Goal: Find specific page/section

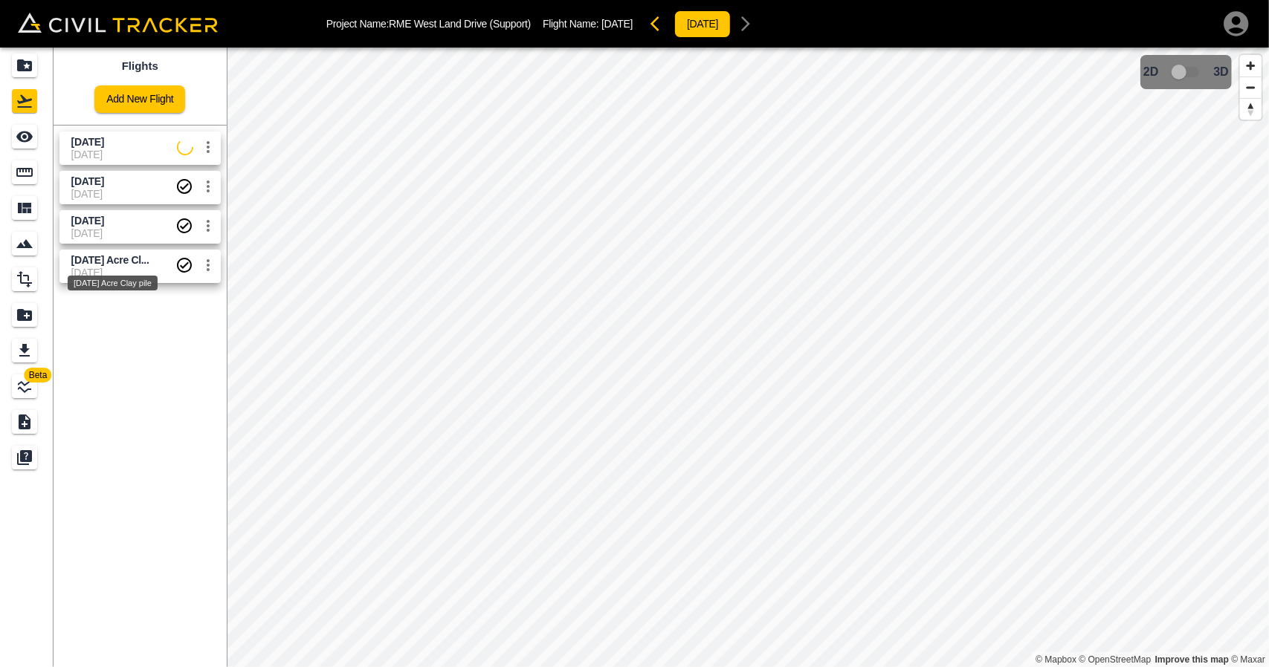
click at [73, 260] on span "[DATE] Acre Cl..." at bounding box center [110, 260] width 78 height 12
drag, startPoint x: 602, startPoint y: 23, endPoint x: 743, endPoint y: 25, distance: 140.5
click at [743, 25] on div "Project Name: [GEOGRAPHIC_DATA] (Support) Flight Name: [DATE] Acre Clay pile [D…" at bounding box center [574, 24] width 497 height 30
copy div "[DATE] Acre Clay pile [DATE]"
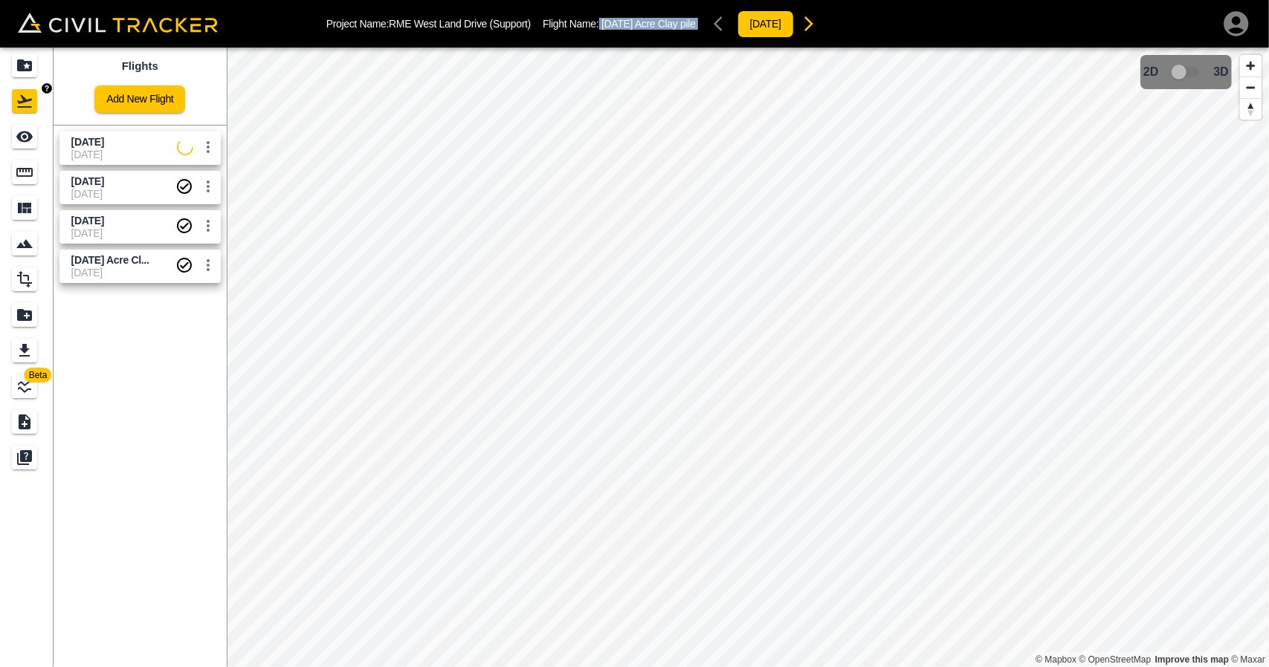
click at [27, 63] on icon "Projects" at bounding box center [25, 65] width 18 height 18
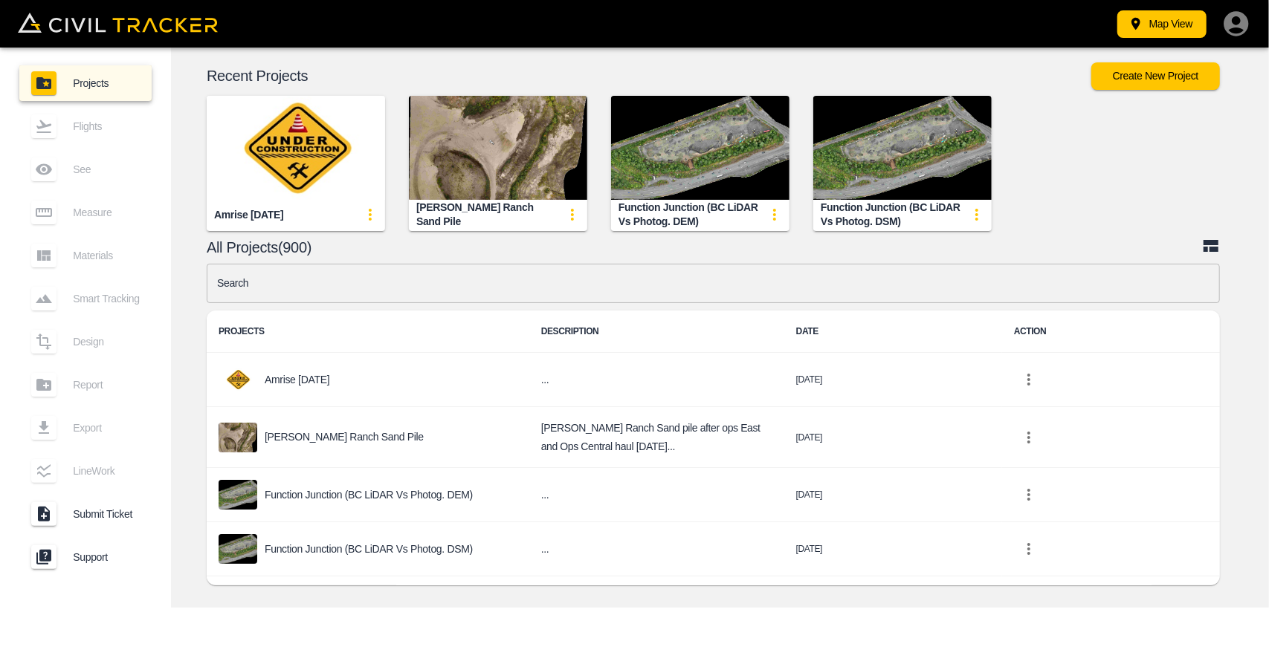
click at [492, 286] on input "text" at bounding box center [713, 283] width 1013 height 39
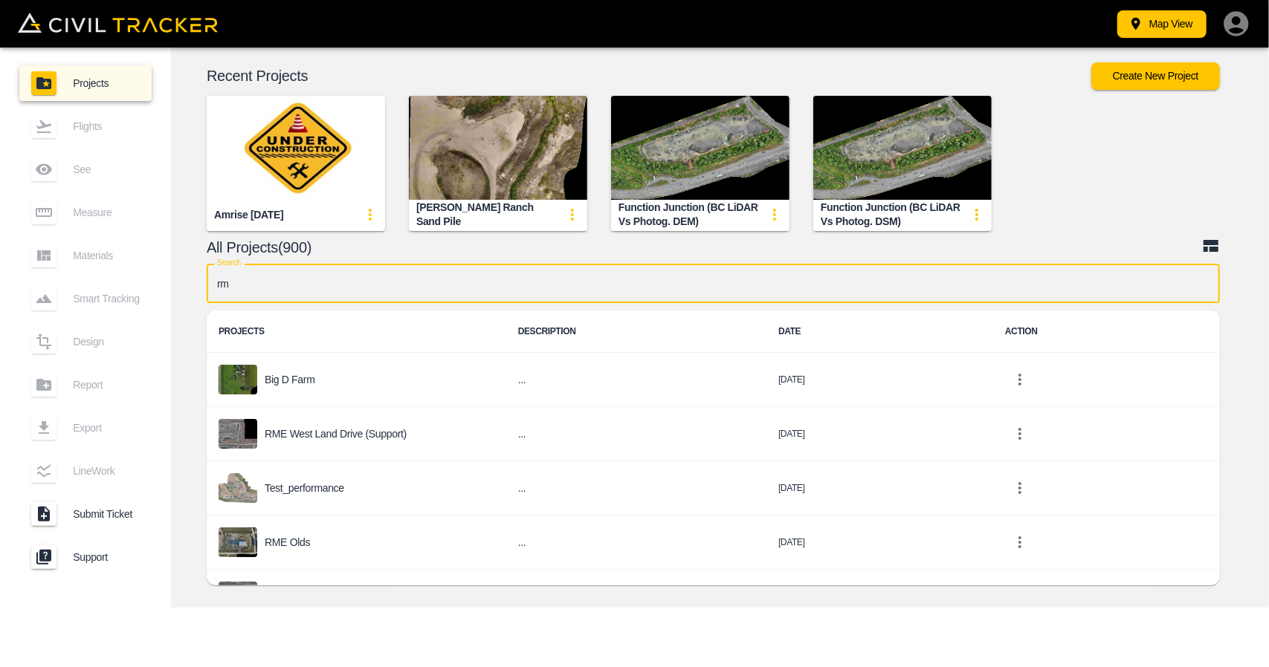
type input "r"
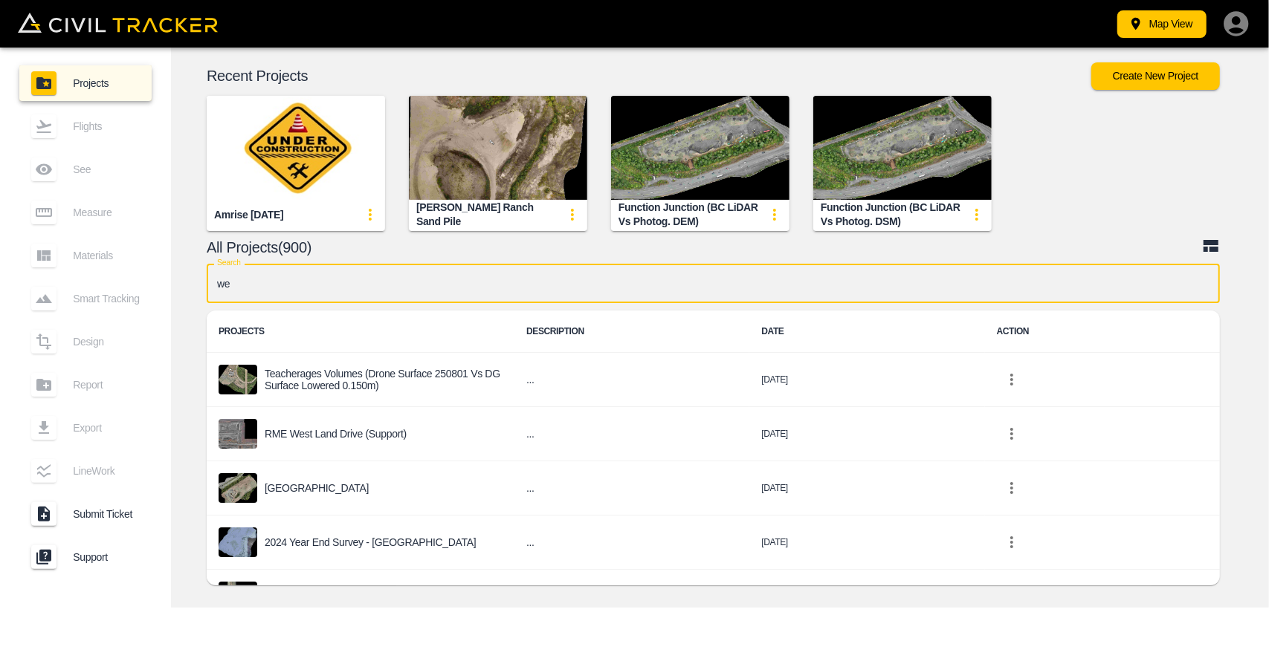
type input "w"
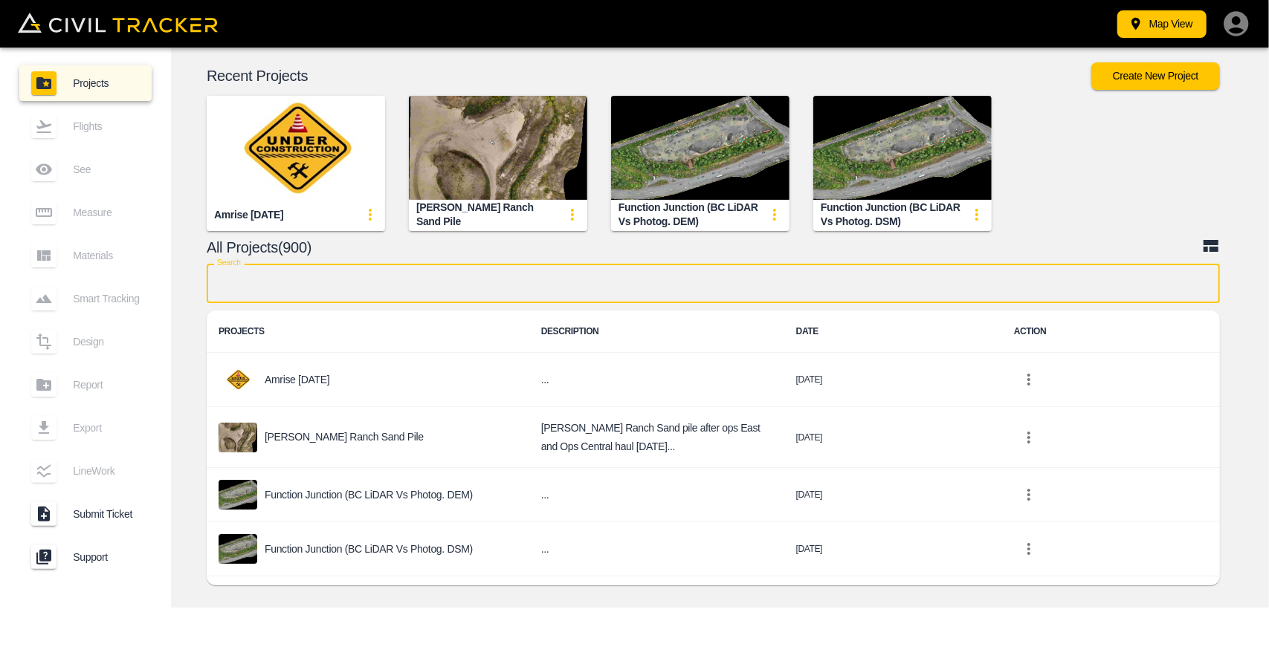
click at [382, 285] on input "text" at bounding box center [713, 283] width 1013 height 39
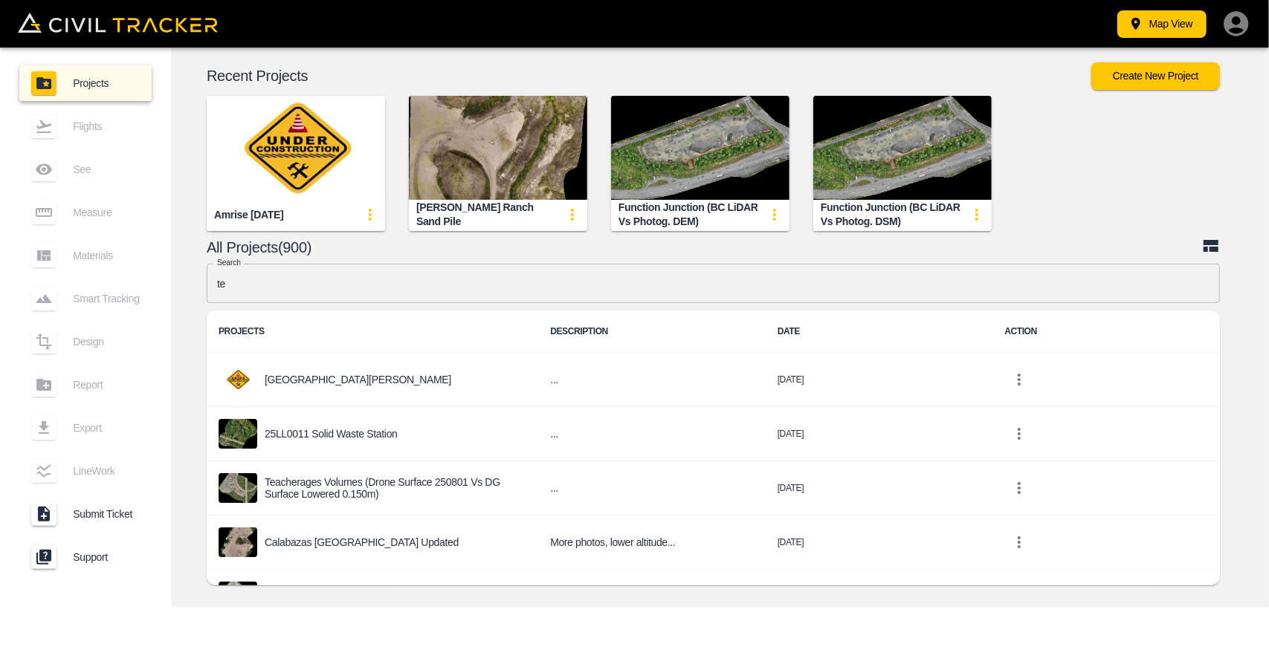
click at [499, 295] on input "te" at bounding box center [713, 283] width 1013 height 39
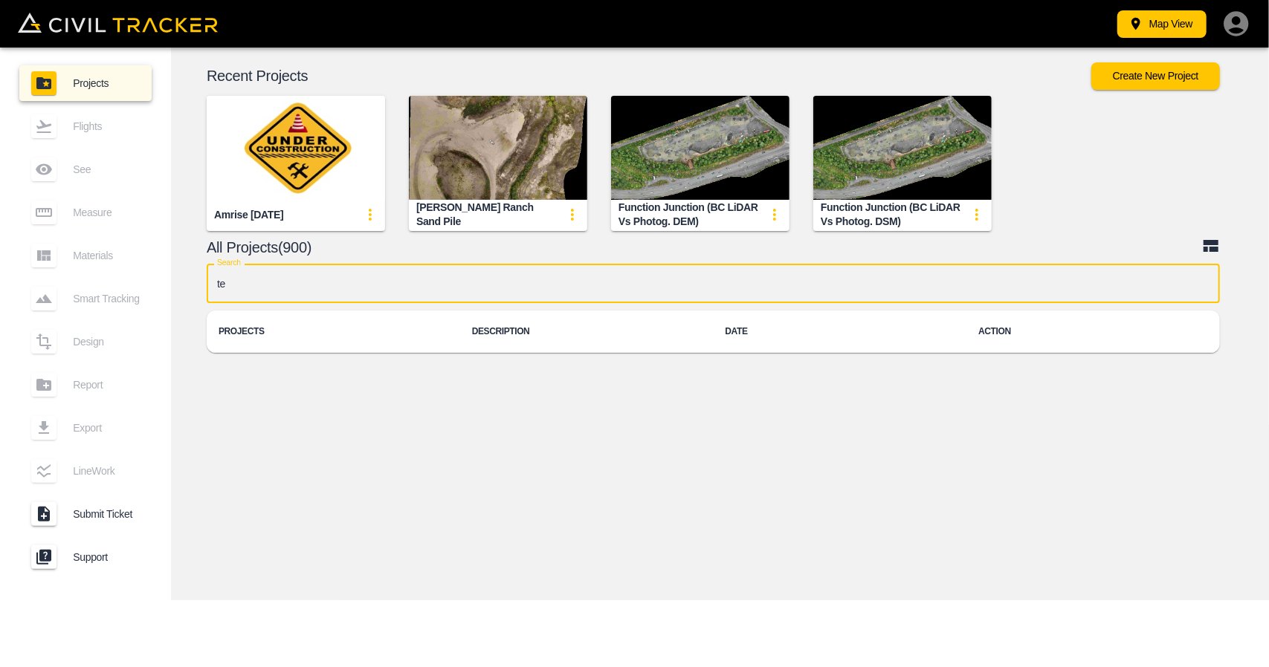
type input "t"
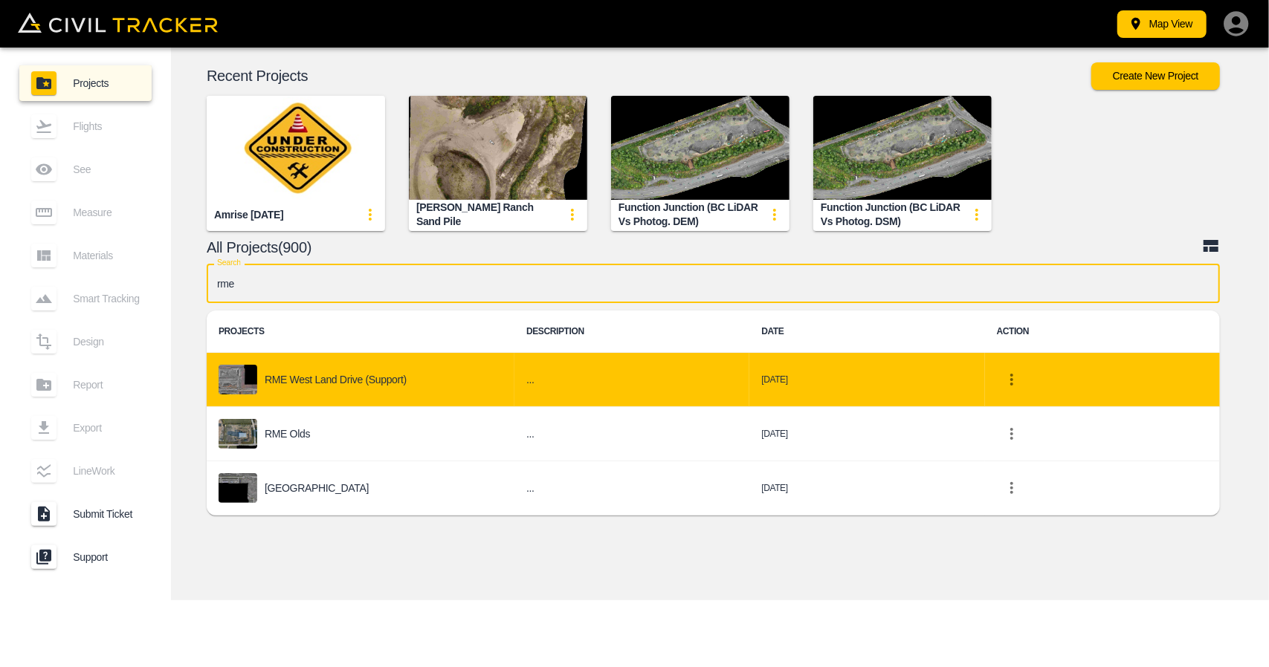
type input "rme"
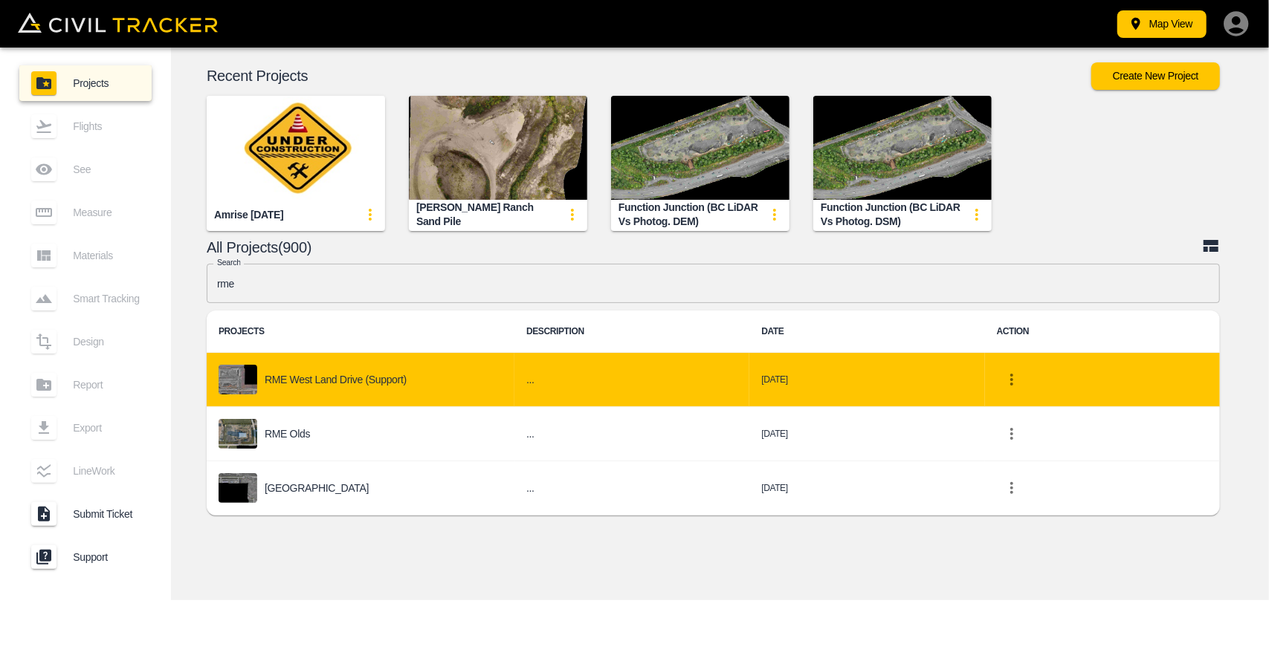
click at [317, 381] on p "RME West Land Drive (Support)" at bounding box center [336, 380] width 142 height 12
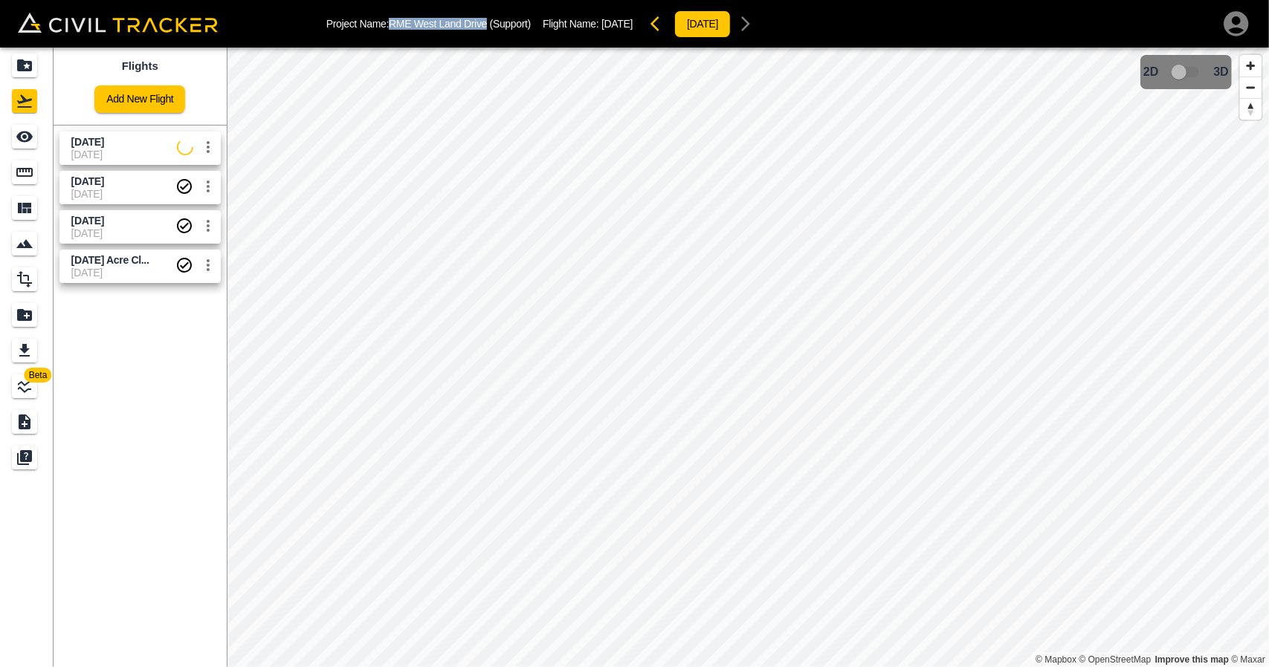
drag, startPoint x: 392, startPoint y: 23, endPoint x: 490, endPoint y: 20, distance: 97.4
click at [490, 20] on p "Project Name: RME West Land Drive (Support)" at bounding box center [428, 24] width 204 height 12
copy p "[GEOGRAPHIC_DATA]"
